Goal: Information Seeking & Learning: Learn about a topic

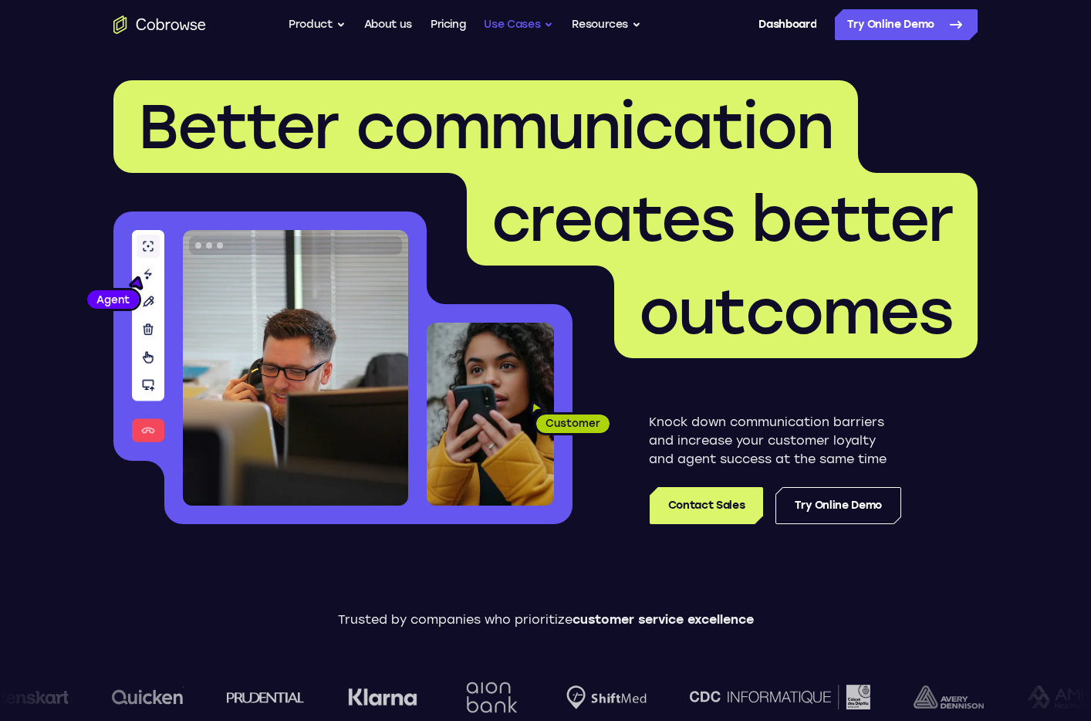
click at [500, 34] on button "Use Cases" at bounding box center [518, 24] width 69 height 31
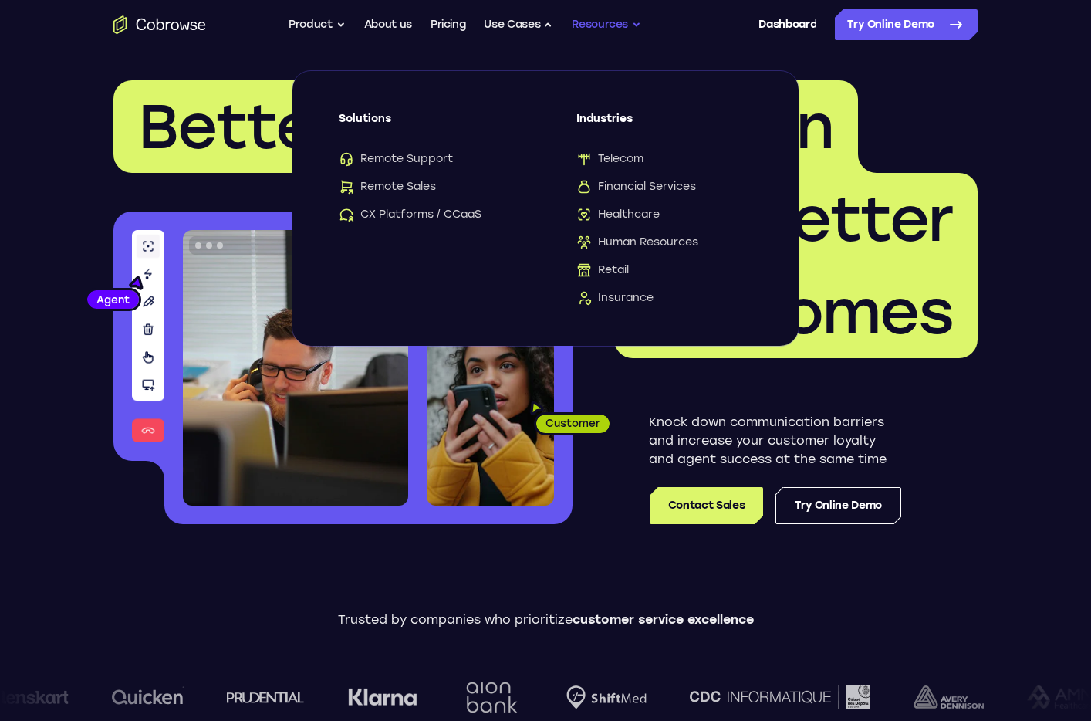
click at [623, 35] on button "Resources" at bounding box center [606, 24] width 69 height 31
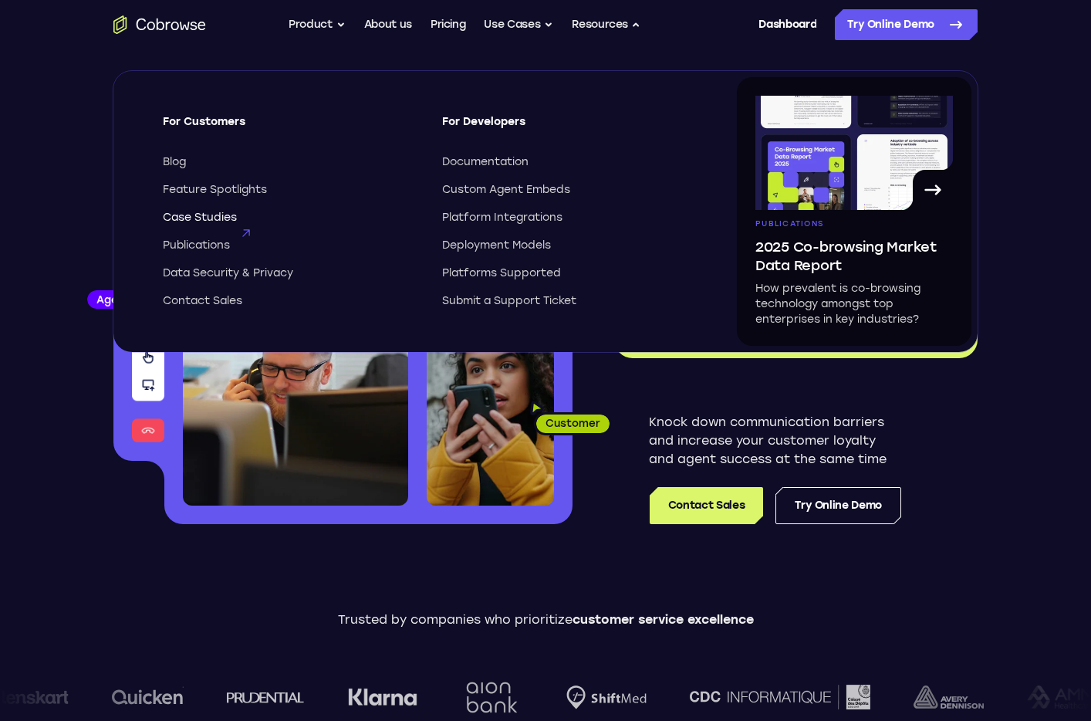
click at [210, 216] on span "Case Studies" at bounding box center [200, 217] width 74 height 15
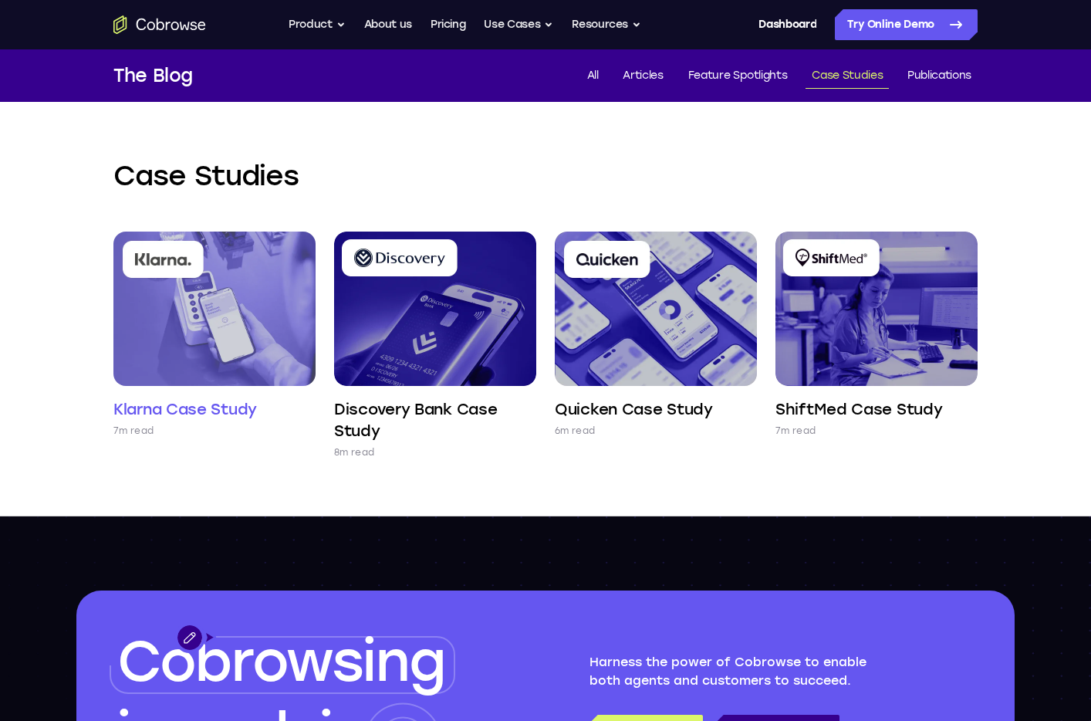
click at [289, 364] on img at bounding box center [214, 309] width 202 height 154
